Goal: Task Accomplishment & Management: Use online tool/utility

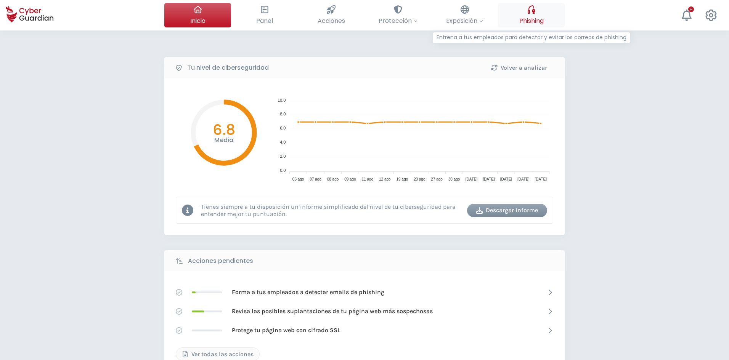
click at [529, 21] on span "Phishing" at bounding box center [531, 21] width 24 height 10
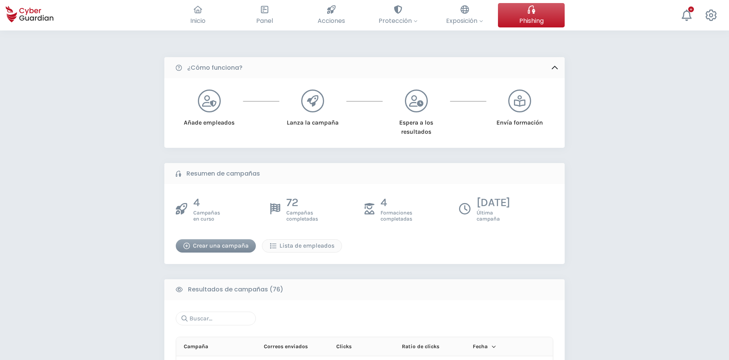
click at [226, 246] on div "Crear una campaña" at bounding box center [215, 245] width 69 height 9
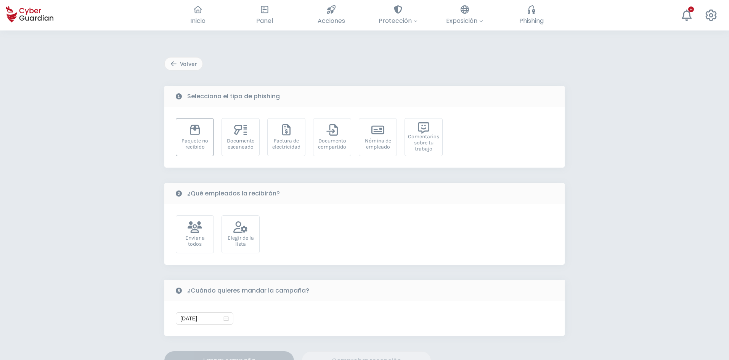
click at [196, 145] on div "Paquete no recibido" at bounding box center [195, 144] width 30 height 12
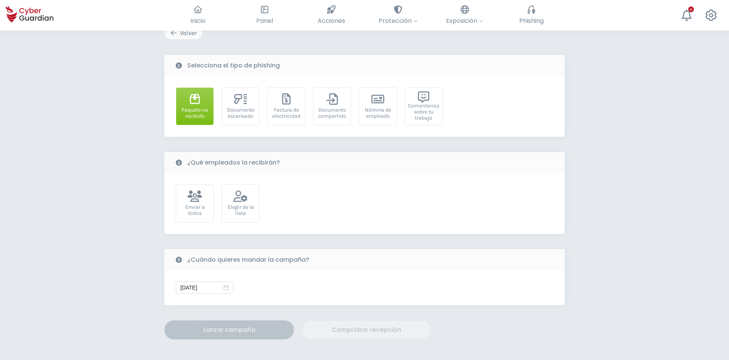
scroll to position [145, 0]
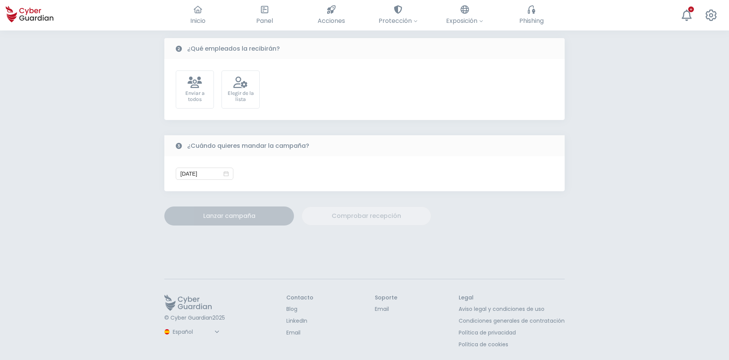
click at [186, 332] on select "Español Inglés Portugués (BR)" at bounding box center [196, 331] width 51 height 13
click at [171, 325] on select "Español Inglés Portugués (BR)" at bounding box center [196, 331] width 51 height 13
select select "Português (BR)"
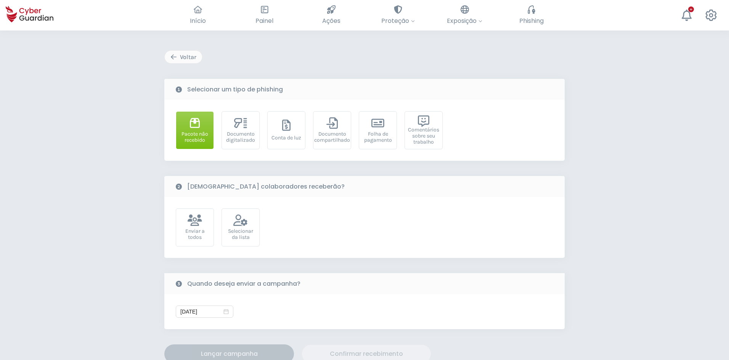
scroll to position [0, 0]
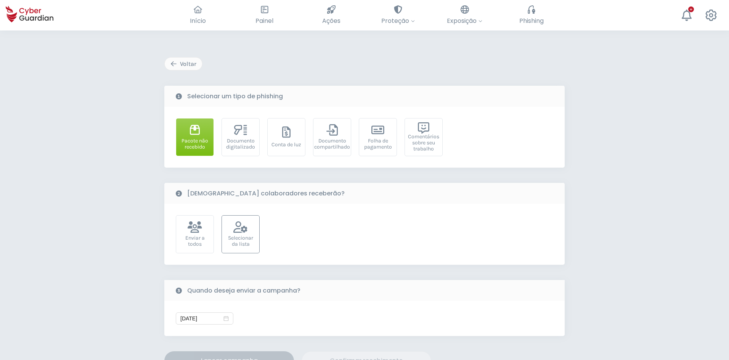
click at [243, 243] on div "Selecionar da lista" at bounding box center [241, 241] width 30 height 12
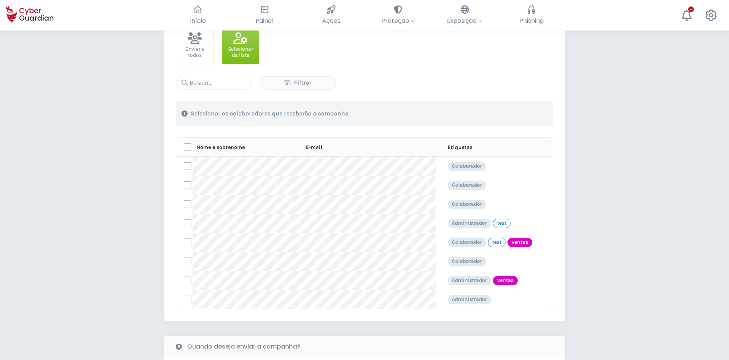
scroll to position [191, 0]
click at [186, 225] on label at bounding box center [188, 222] width 8 height 8
click at [184, 225] on input "checkbox" at bounding box center [184, 221] width 0 height 7
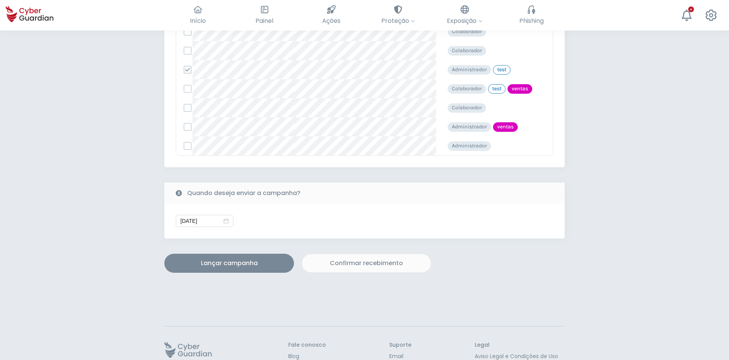
scroll to position [343, 0]
click at [230, 268] on button "Lançar campanha" at bounding box center [229, 262] width 130 height 19
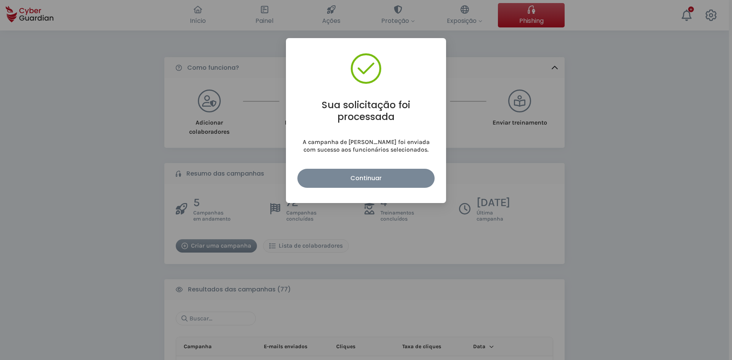
click at [333, 179] on div "Continuar" at bounding box center [366, 178] width 126 height 10
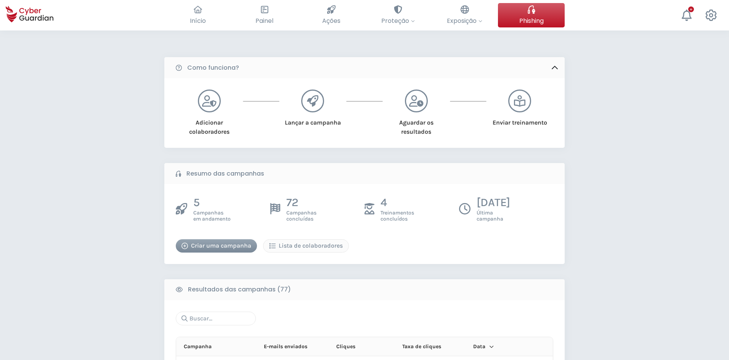
click at [220, 250] on div "Criar uma campanha" at bounding box center [216, 245] width 70 height 9
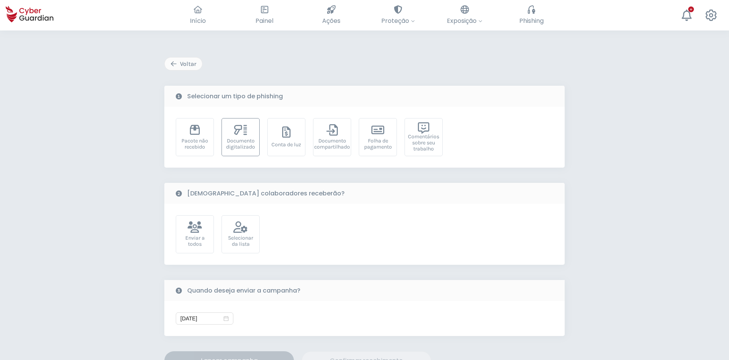
click at [250, 143] on div "Documento digitalizado" at bounding box center [241, 144] width 30 height 12
click at [240, 226] on icon at bounding box center [240, 226] width 14 height 11
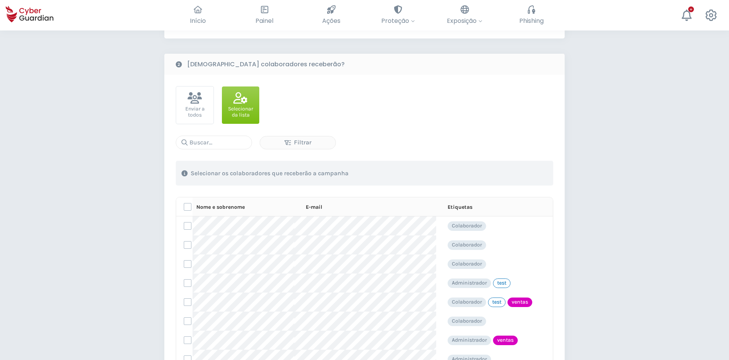
scroll to position [229, 0]
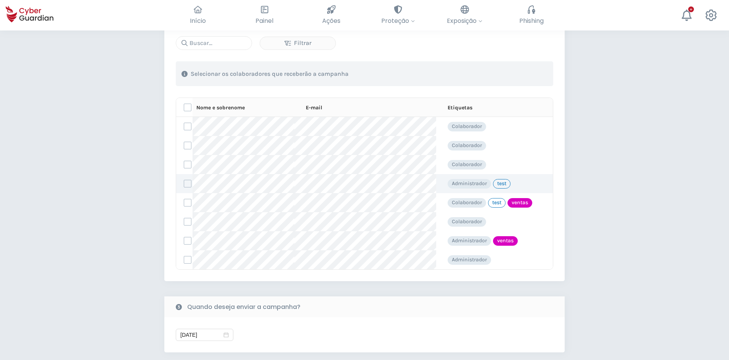
click at [183, 185] on td at bounding box center [184, 183] width 16 height 19
click at [187, 185] on label at bounding box center [188, 184] width 8 height 8
click at [184, 185] on input "checkbox" at bounding box center [184, 183] width 0 height 7
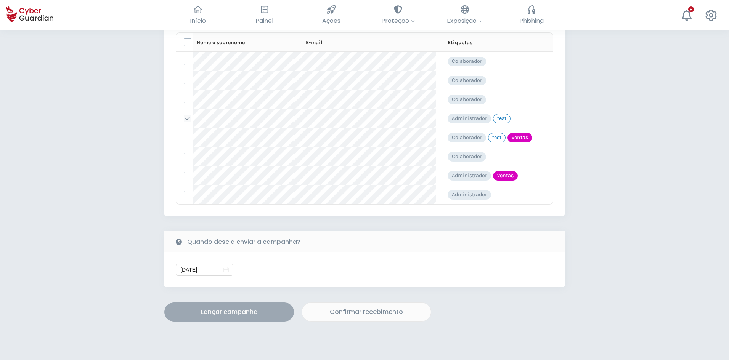
scroll to position [390, 0]
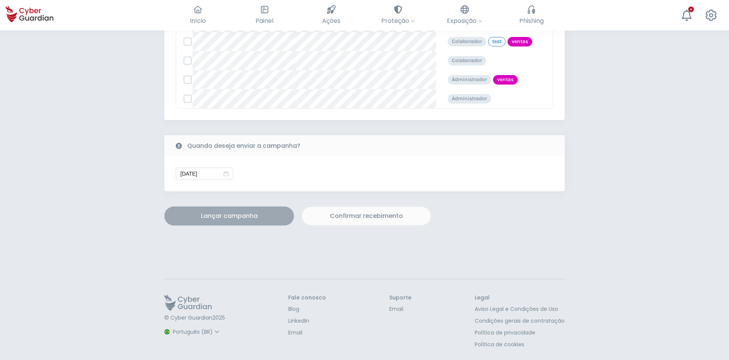
click at [210, 216] on div "Lançar campanha" at bounding box center [229, 215] width 118 height 9
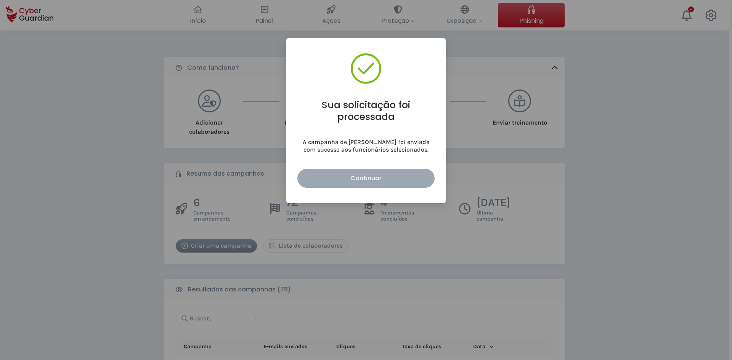
click at [391, 171] on button "Continuar" at bounding box center [365, 178] width 137 height 19
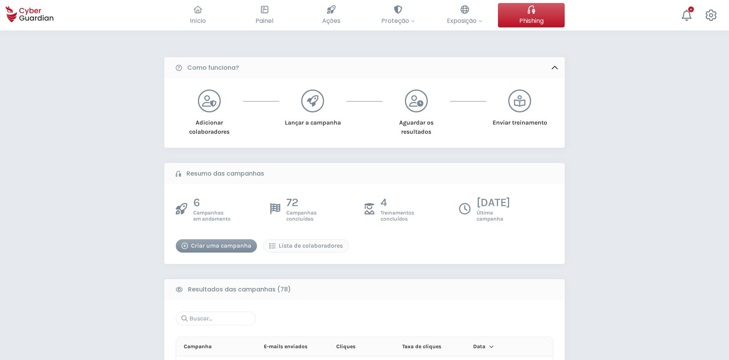
click at [207, 249] on div "Criar uma campanha" at bounding box center [216, 245] width 70 height 9
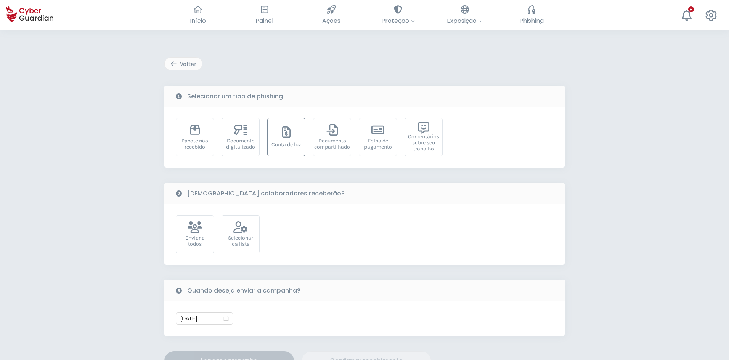
click at [293, 145] on div "Conta de luz" at bounding box center [286, 145] width 30 height 6
click at [254, 230] on div "Selecionar da lista" at bounding box center [240, 234] width 38 height 38
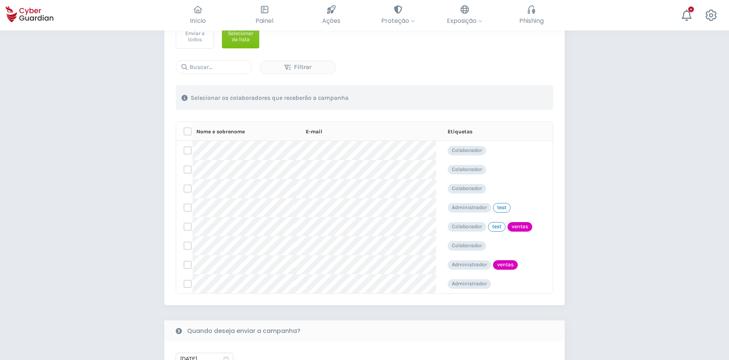
scroll to position [229, 0]
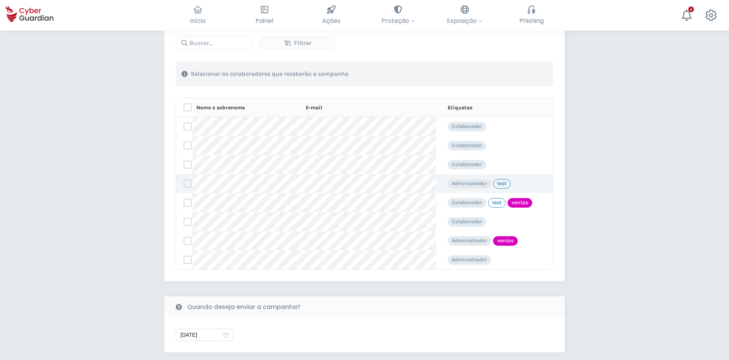
click at [189, 184] on label at bounding box center [188, 184] width 8 height 8
click at [184, 184] on input "checkbox" at bounding box center [184, 183] width 0 height 7
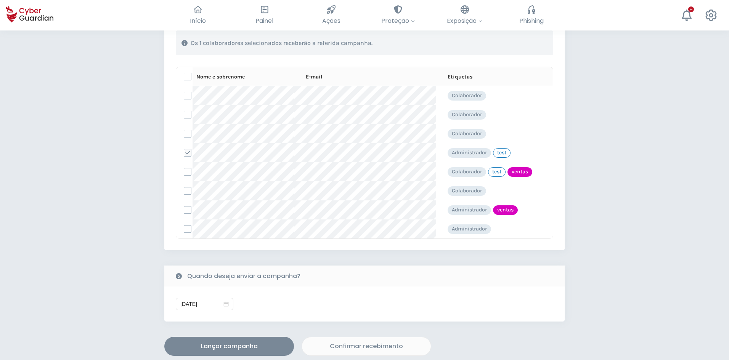
scroll to position [305, 0]
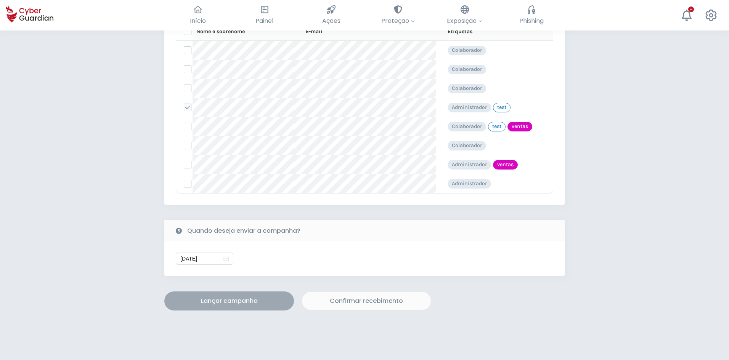
click at [208, 292] on button "Lançar campanha" at bounding box center [229, 301] width 130 height 19
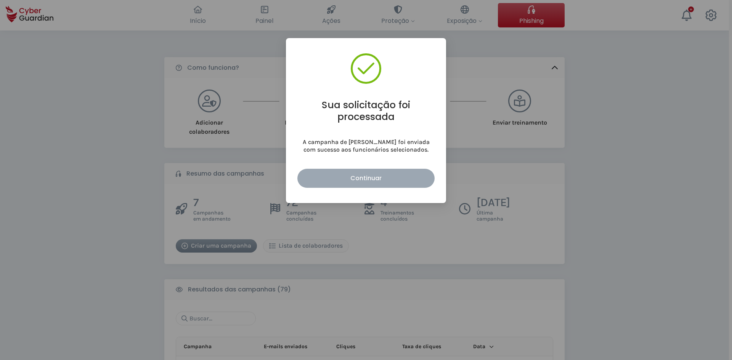
click at [354, 176] on div "Continuar" at bounding box center [366, 178] width 126 height 10
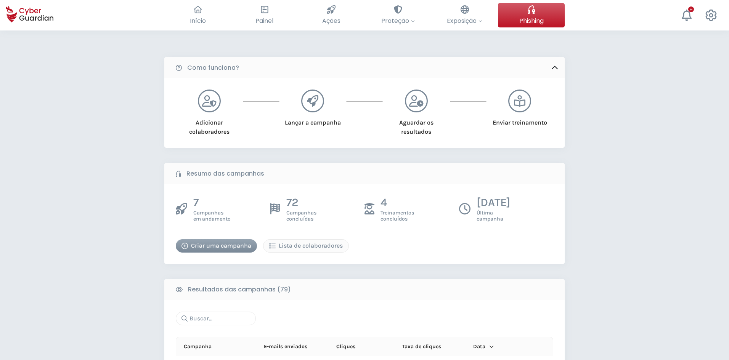
click at [232, 248] on div "Criar uma campanha" at bounding box center [216, 245] width 70 height 9
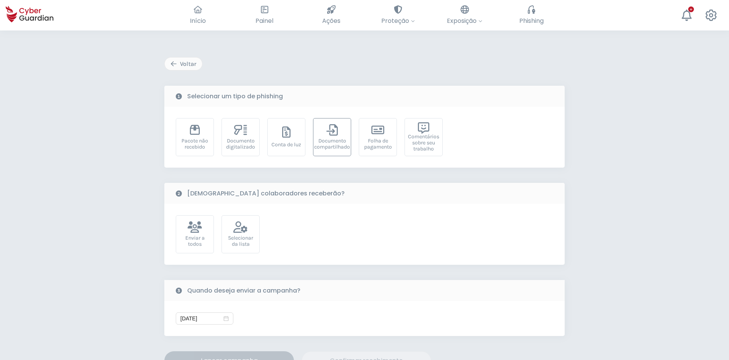
click at [347, 143] on div "Documento compartilhado" at bounding box center [332, 144] width 36 height 12
click at [243, 236] on div "Selecionar da lista" at bounding box center [241, 241] width 30 height 12
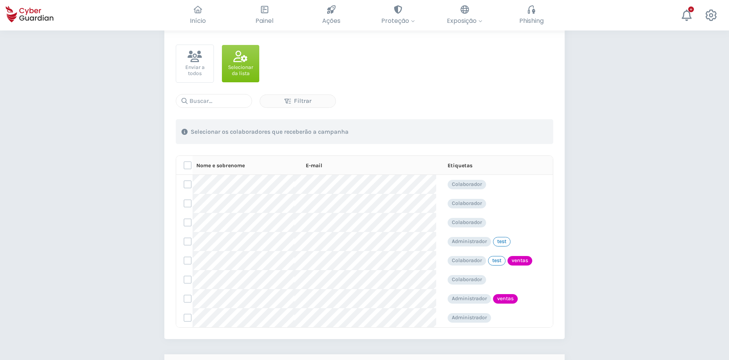
scroll to position [191, 0]
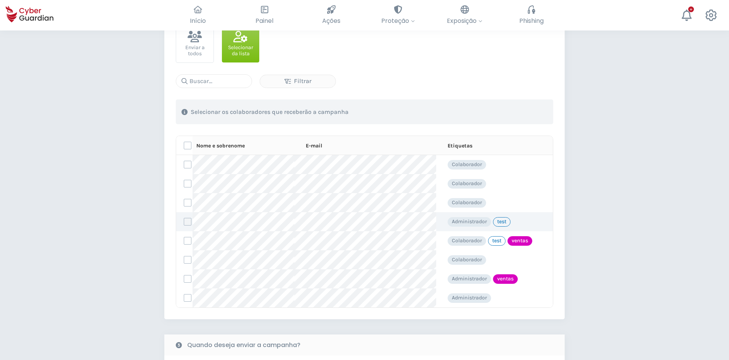
click at [186, 221] on label at bounding box center [188, 222] width 8 height 8
click at [184, 221] on input "checkbox" at bounding box center [184, 221] width 0 height 7
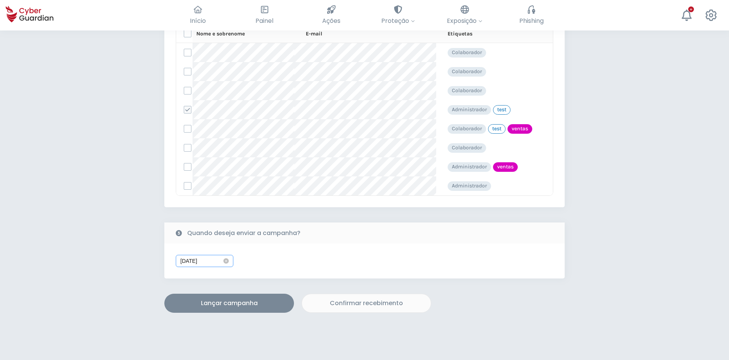
scroll to position [305, 0]
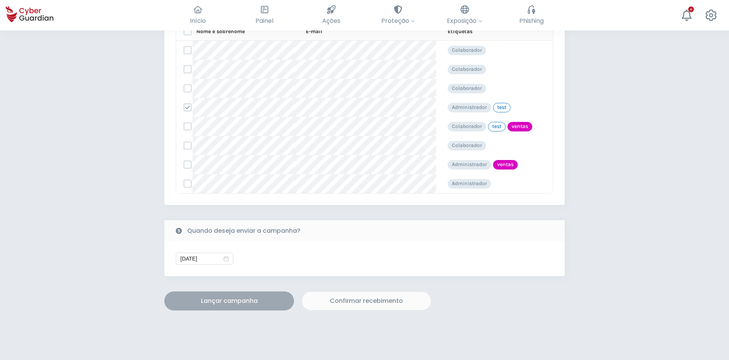
click at [223, 301] on div "Lançar campanha" at bounding box center [229, 300] width 118 height 9
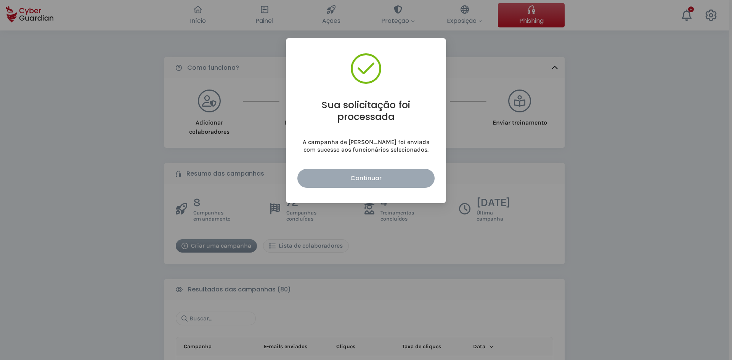
click at [335, 174] on div "Continuar" at bounding box center [366, 178] width 126 height 10
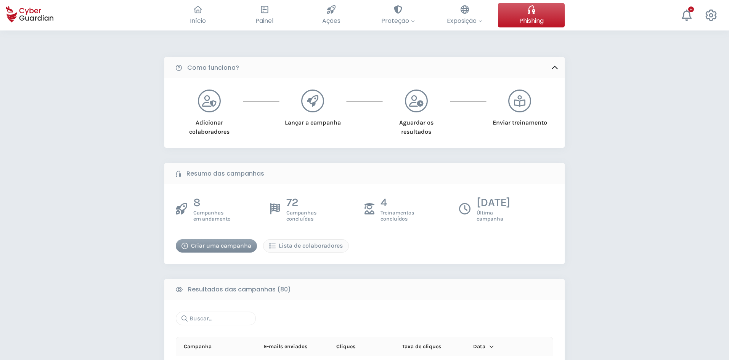
click at [231, 244] on div "Criar uma campanha" at bounding box center [216, 245] width 70 height 9
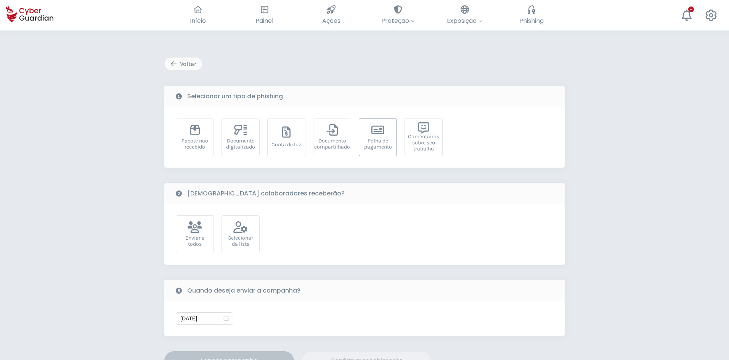
click at [383, 147] on div "Folha de pagamento" at bounding box center [378, 144] width 30 height 12
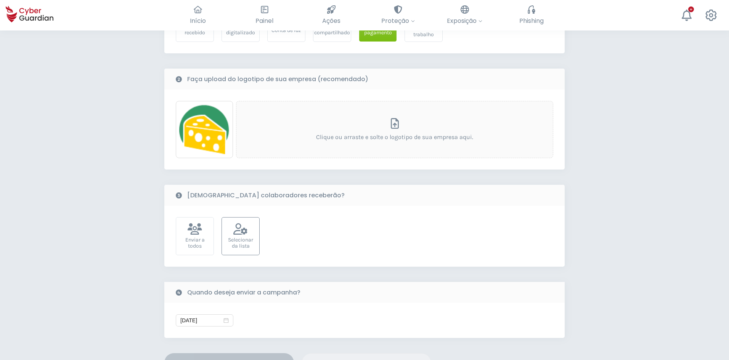
click at [238, 239] on div "Selecionar da lista" at bounding box center [241, 243] width 30 height 12
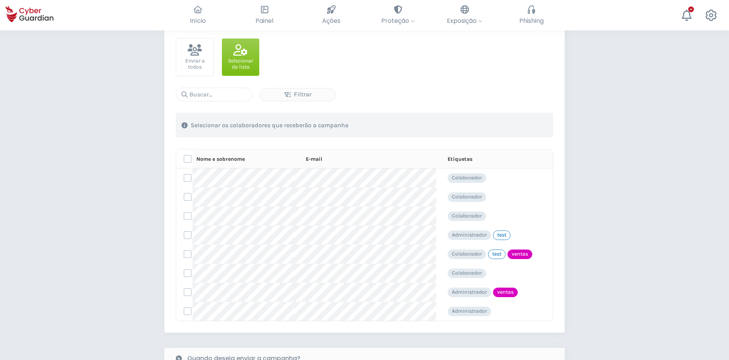
scroll to position [343, 0]
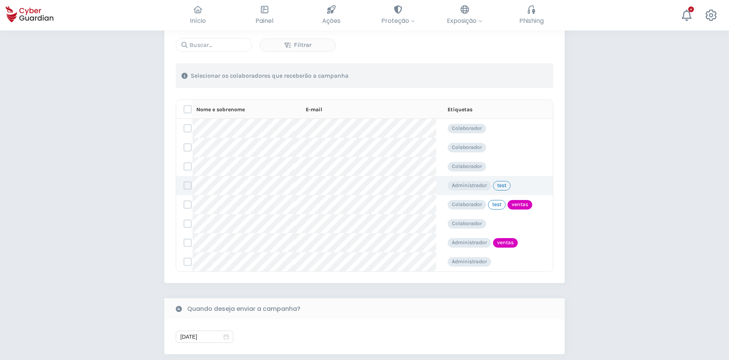
click at [185, 187] on label at bounding box center [188, 186] width 8 height 8
click at [184, 187] on input "checkbox" at bounding box center [184, 185] width 0 height 7
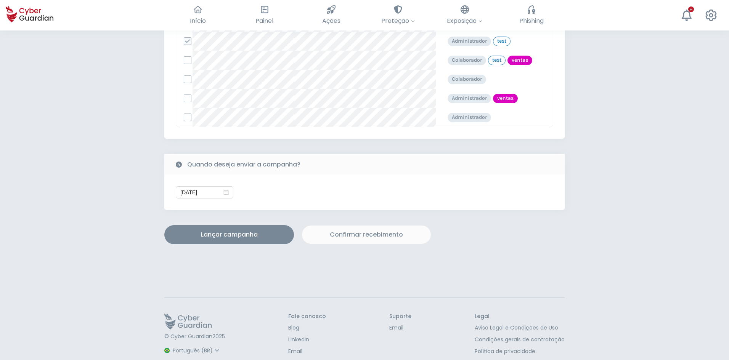
scroll to position [506, 0]
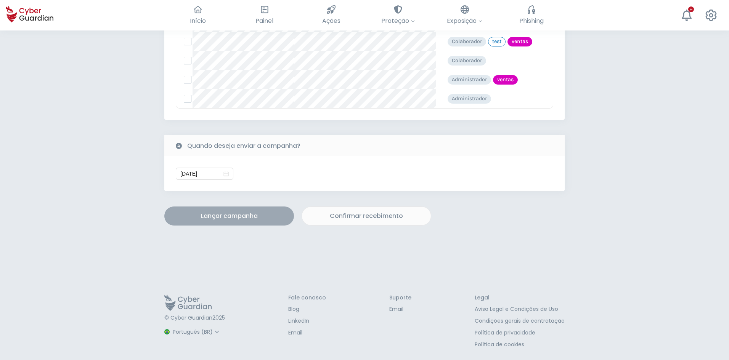
click at [235, 220] on div "Lançar campanha" at bounding box center [229, 215] width 118 height 9
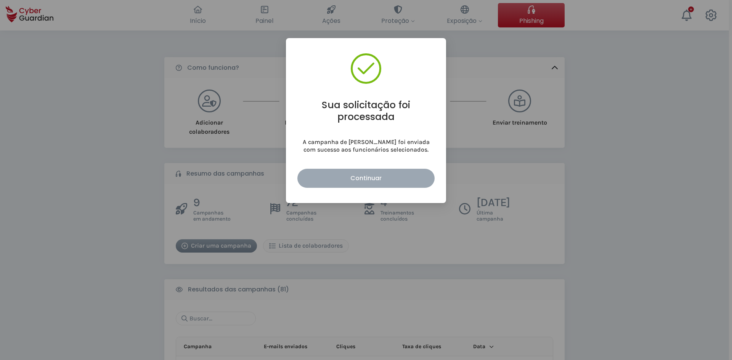
click at [330, 178] on div "Continuar" at bounding box center [366, 178] width 126 height 10
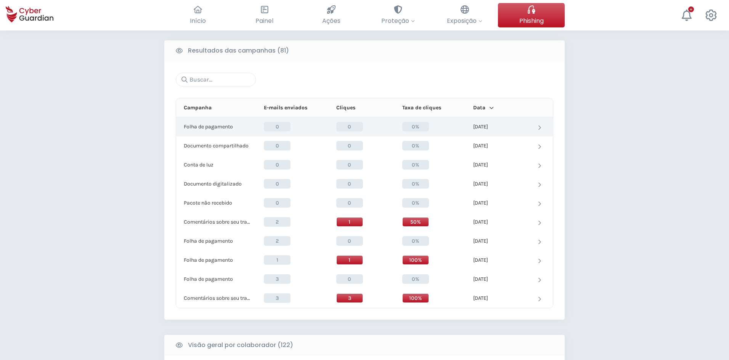
scroll to position [267, 0]
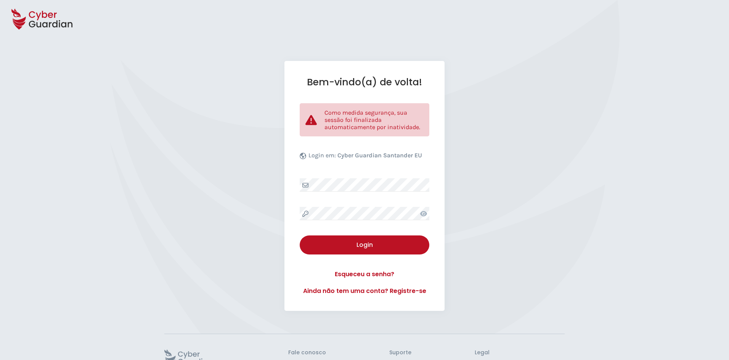
select select "Português (BR)"
